Goal: Task Accomplishment & Management: Use online tool/utility

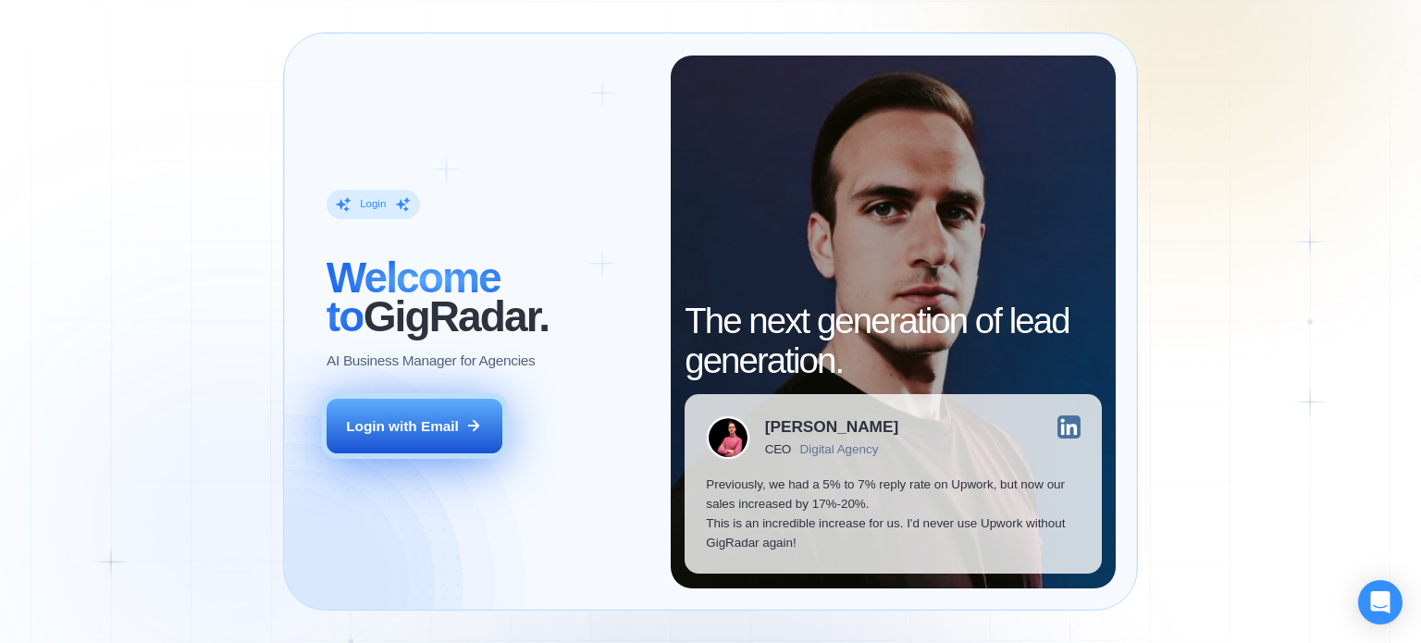
click at [433, 421] on div "Login with Email" at bounding box center [402, 425] width 113 height 19
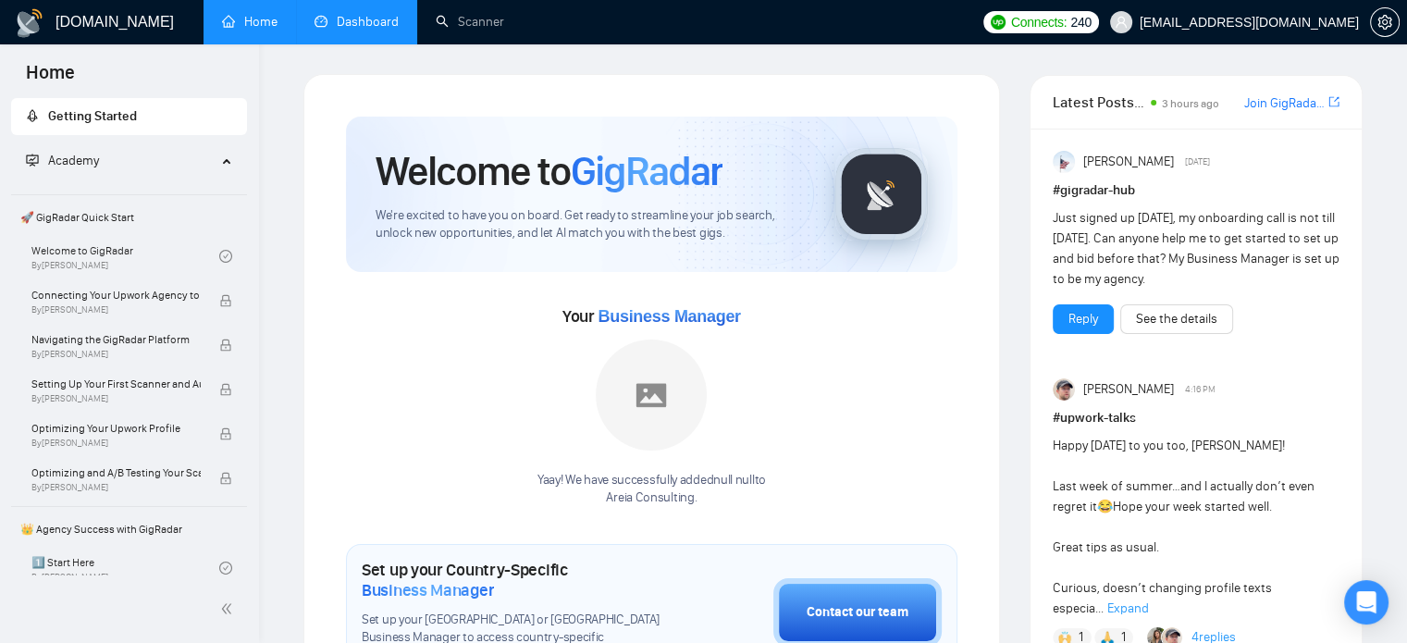
click at [385, 20] on link "Dashboard" at bounding box center [357, 22] width 84 height 16
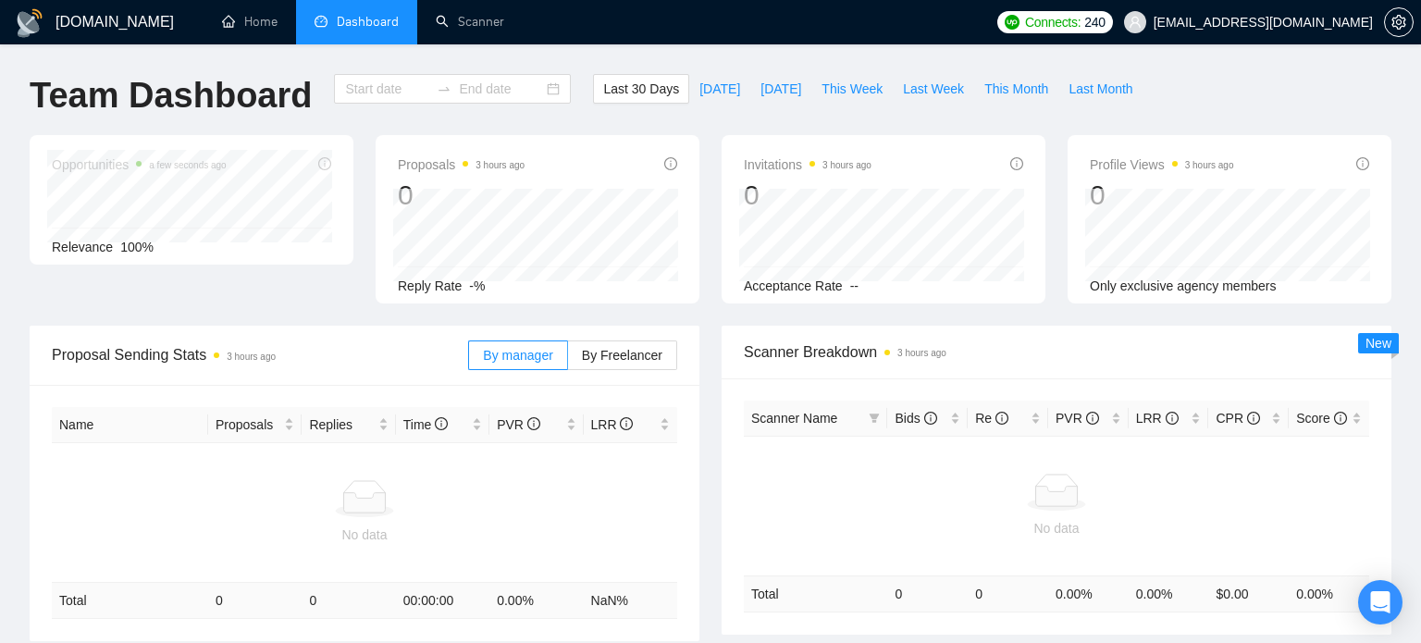
type input "2025-07-26"
type input "2025-08-25"
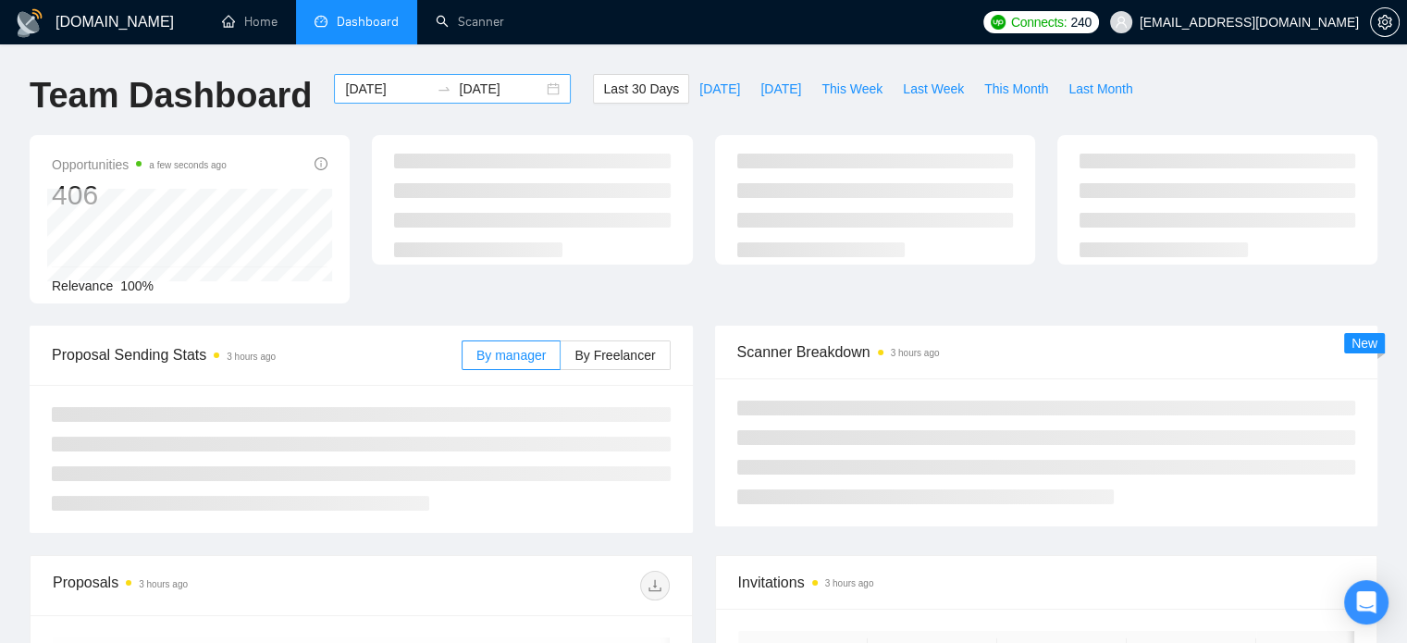
click at [407, 90] on input "2025-07-26" at bounding box center [387, 89] width 84 height 20
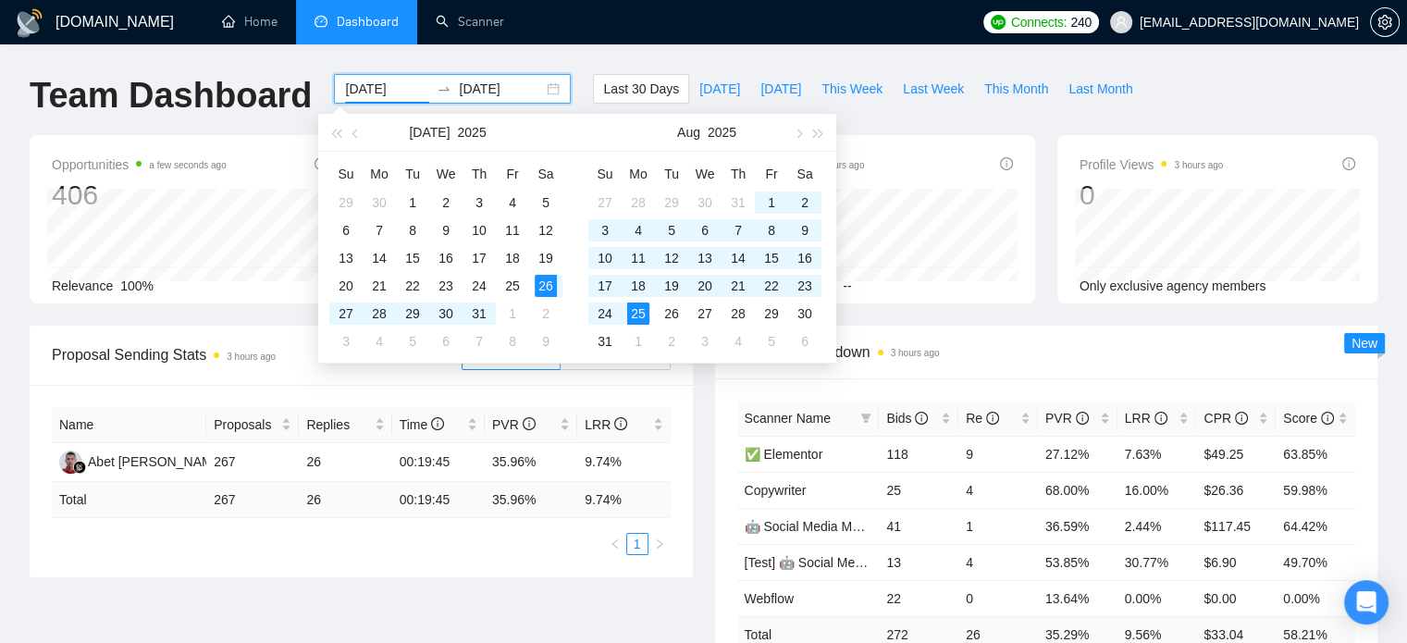
click at [393, 91] on input "2025-07-26" at bounding box center [387, 89] width 84 height 20
click at [360, 130] on button "button" at bounding box center [356, 132] width 20 height 37
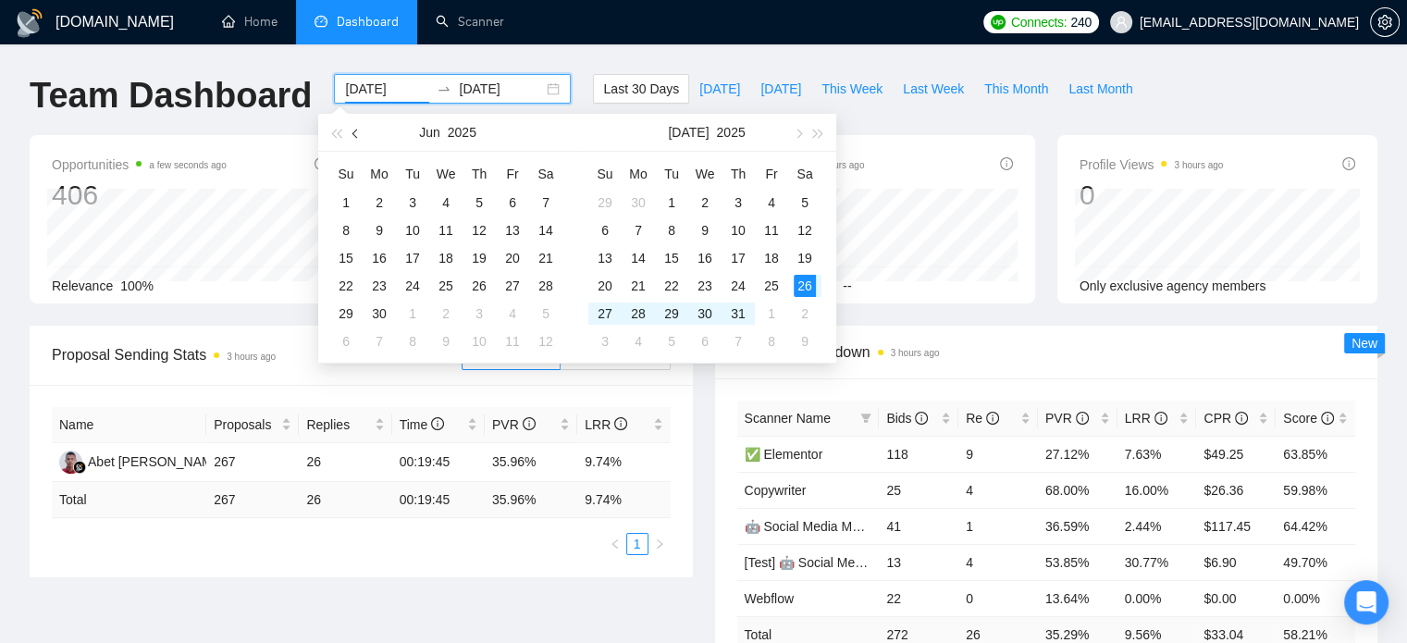
click at [360, 130] on button "button" at bounding box center [356, 132] width 20 height 37
type input "[DATE]"
click at [411, 192] on div "1" at bounding box center [412, 202] width 22 height 22
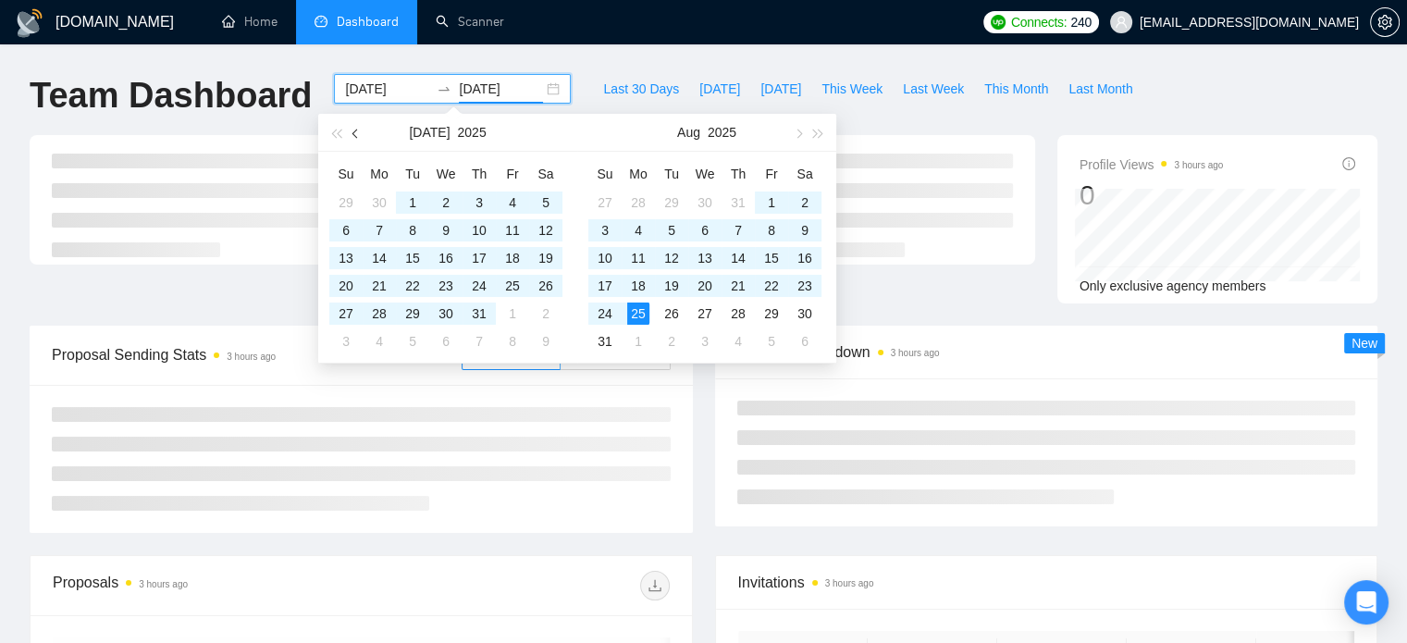
click at [355, 132] on span "button" at bounding box center [356, 133] width 9 height 9
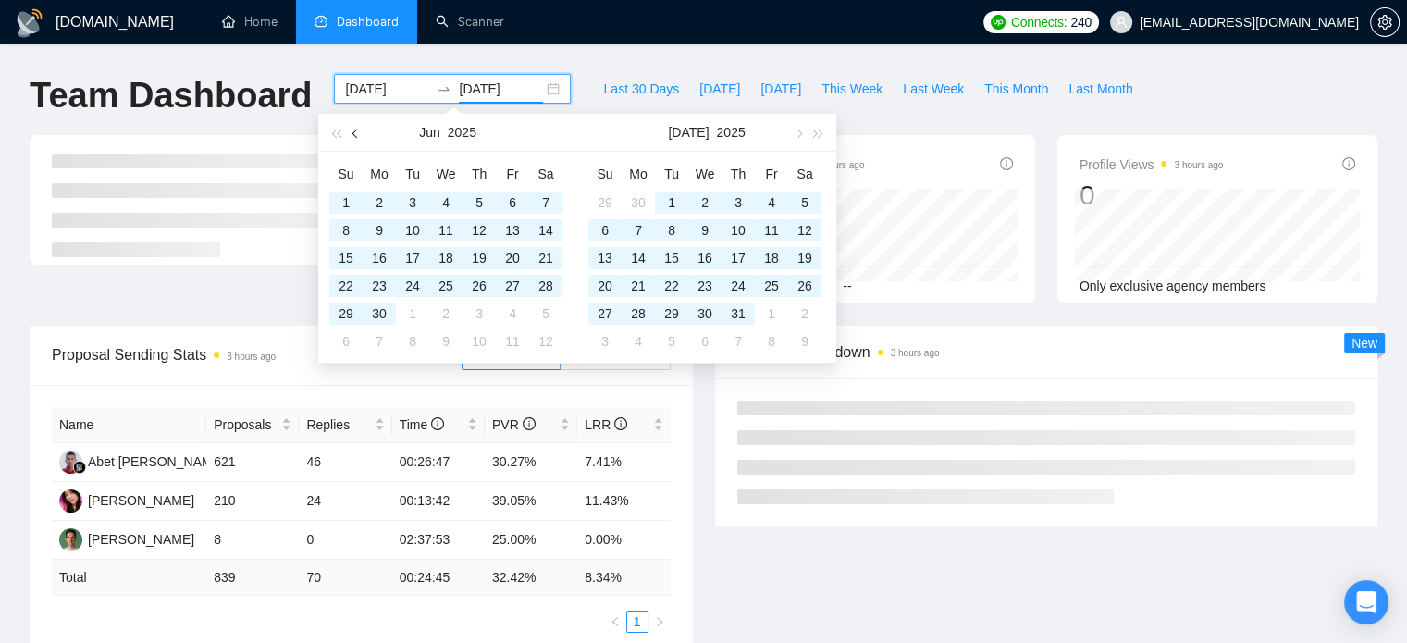
click at [355, 132] on span "button" at bounding box center [356, 133] width 9 height 9
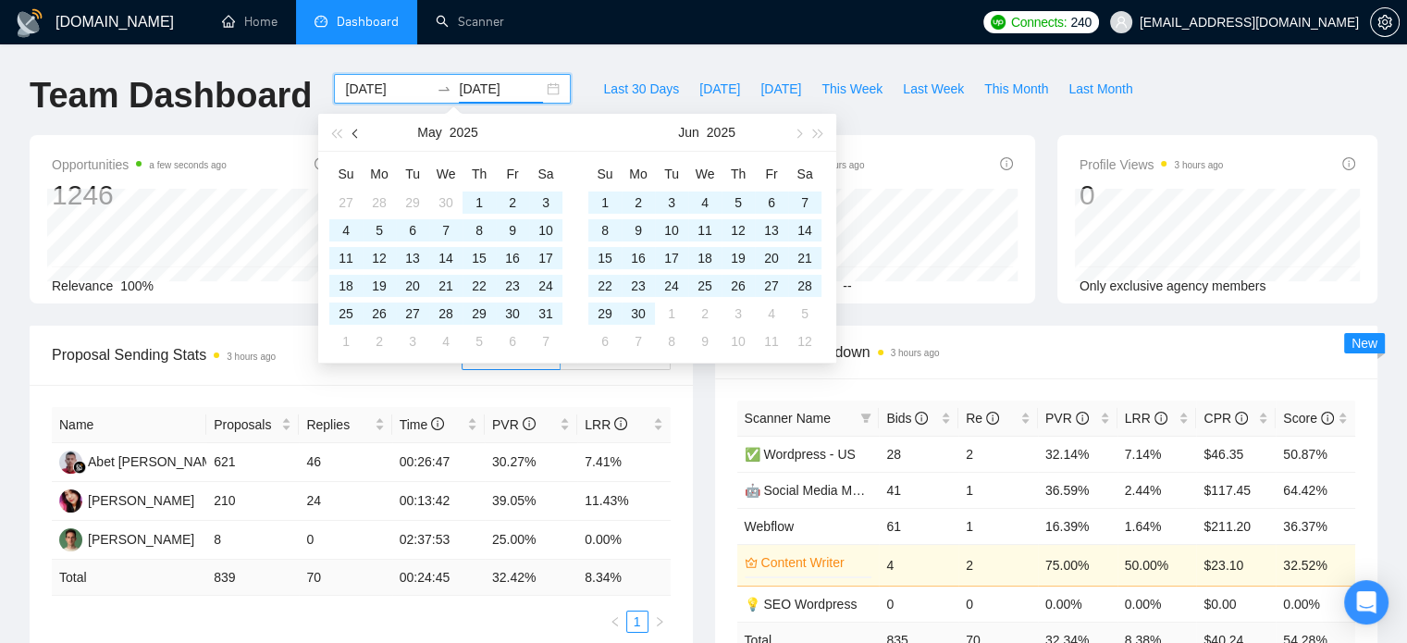
click at [355, 132] on span "button" at bounding box center [356, 133] width 9 height 9
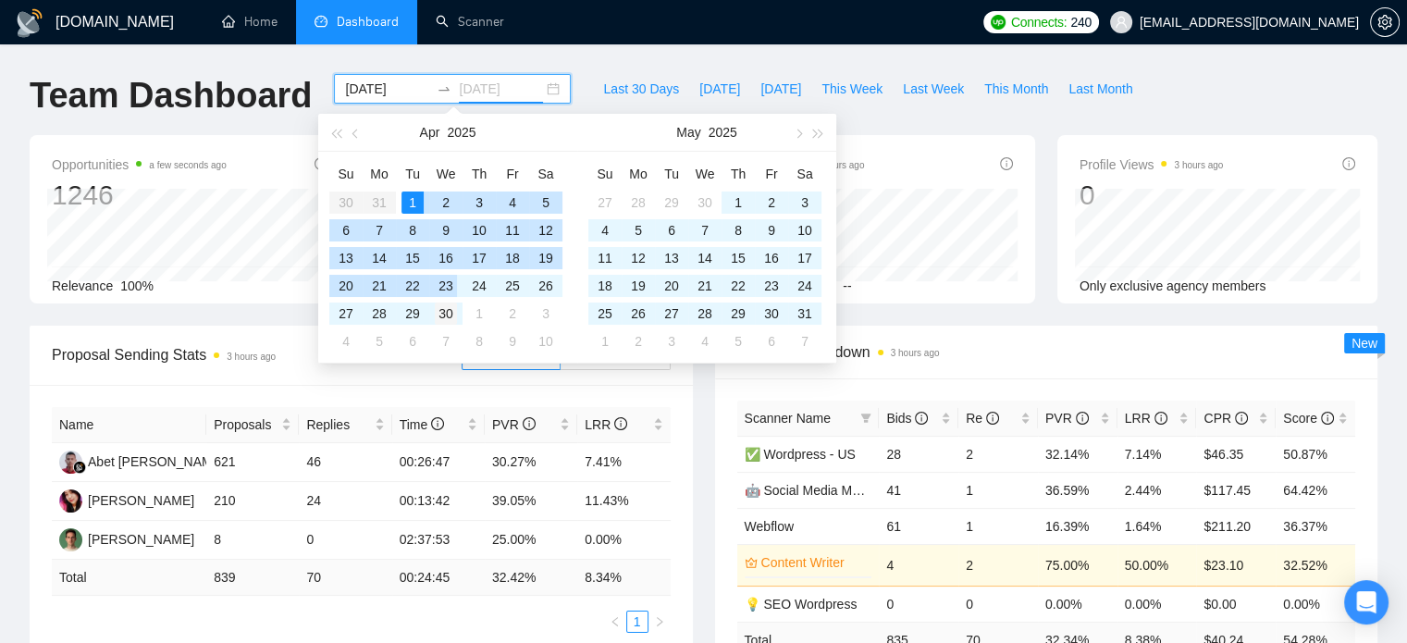
type input "[DATE]"
click at [446, 308] on div "30" at bounding box center [446, 313] width 22 height 22
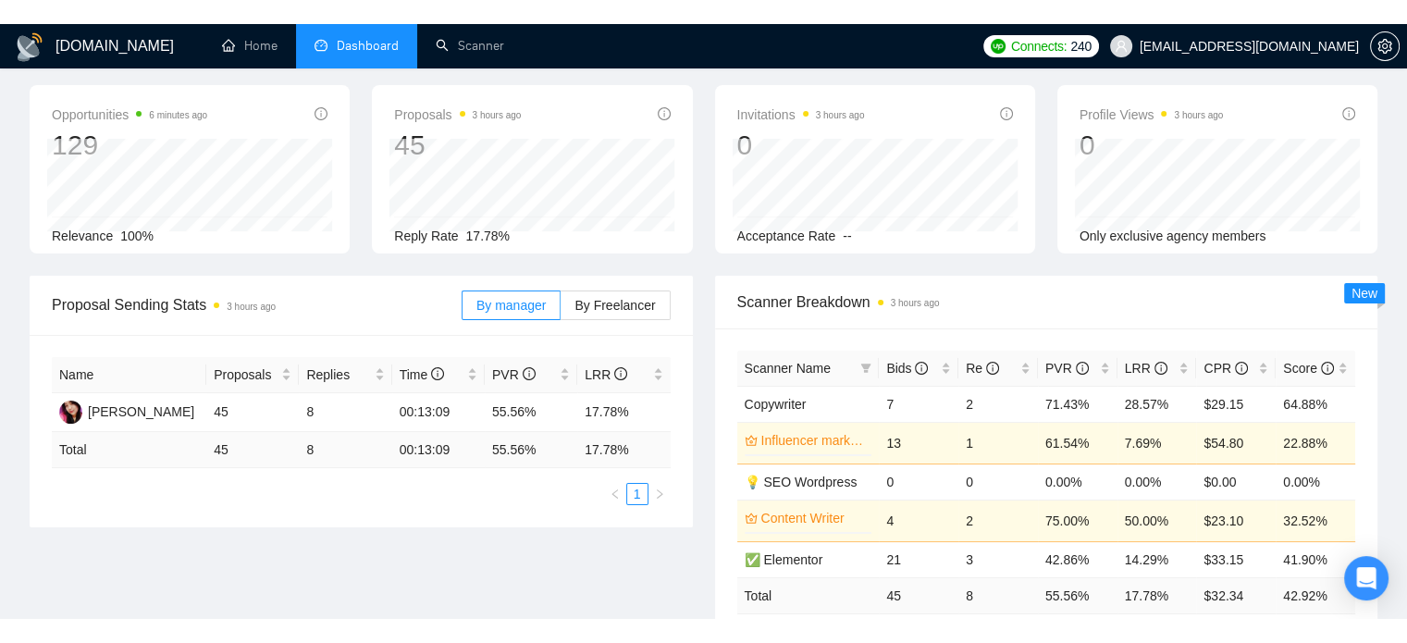
scroll to position [73, 0]
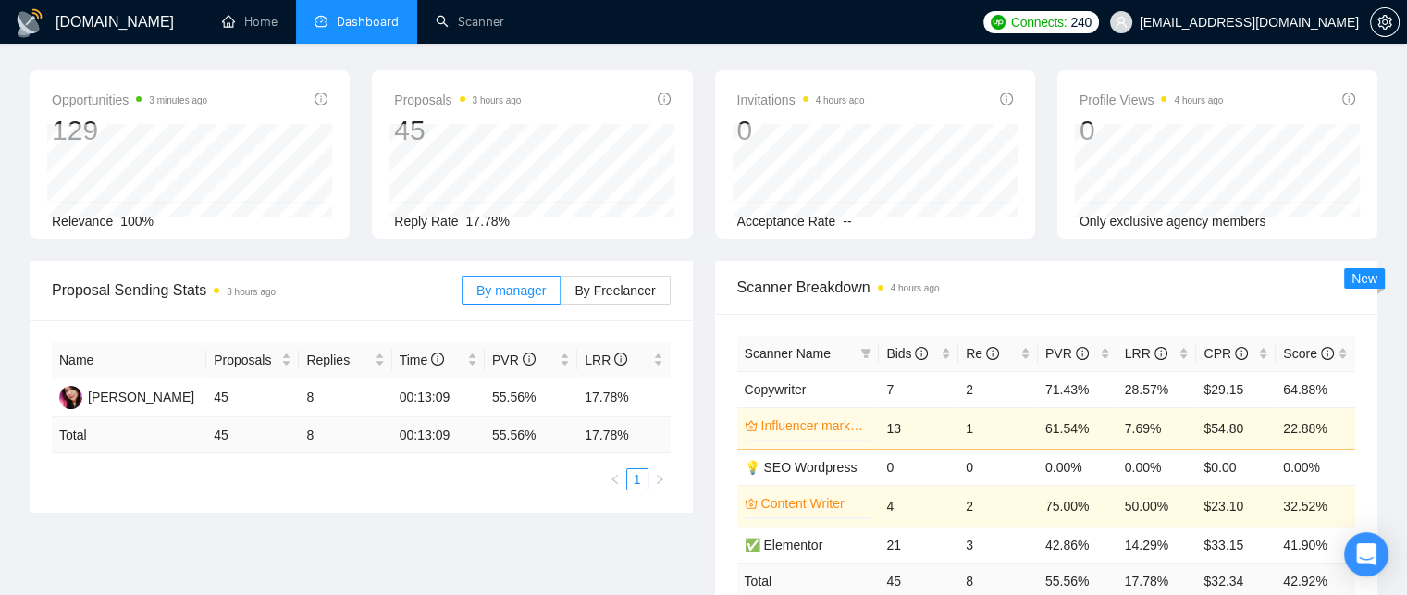
scroll to position [70, 0]
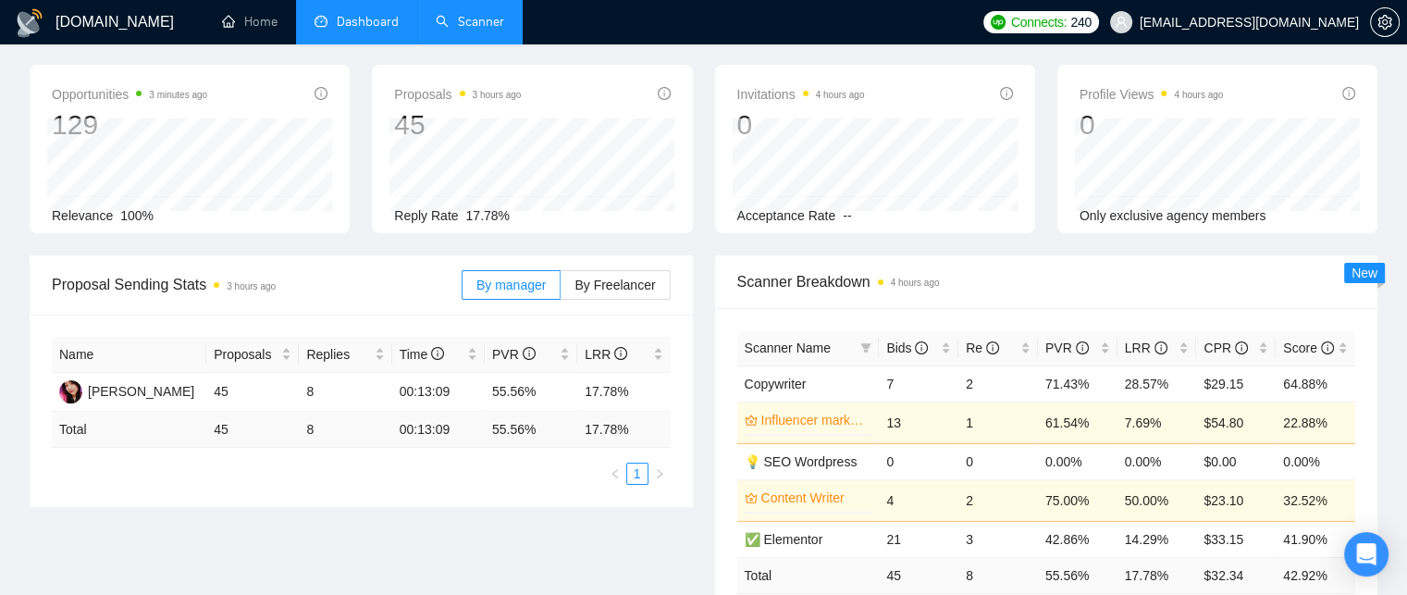
click at [448, 19] on link "Scanner" at bounding box center [470, 22] width 68 height 16
